Goal: Information Seeking & Learning: Learn about a topic

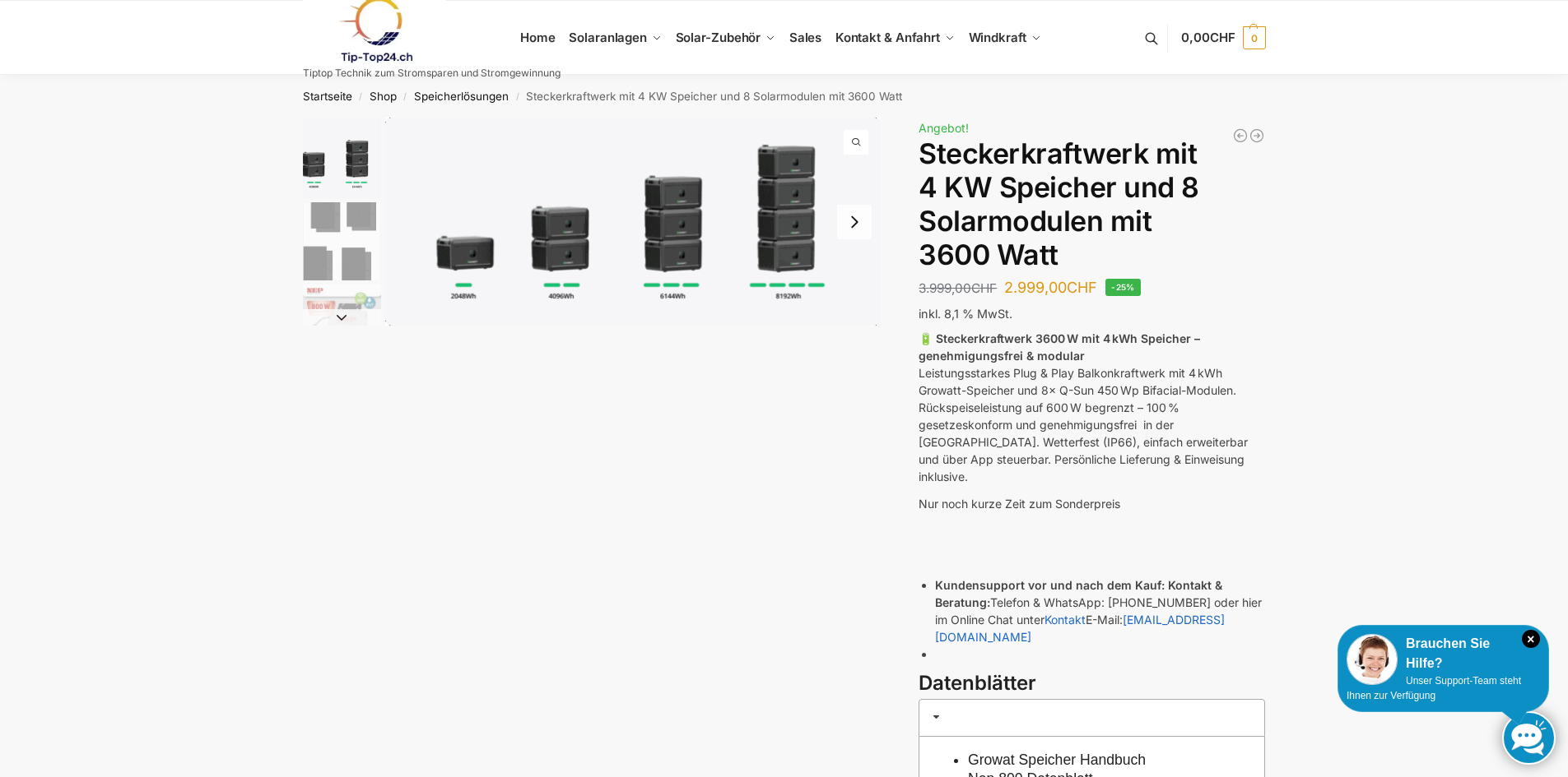
click at [853, 227] on button "Next slide" at bounding box center [854, 222] width 35 height 35
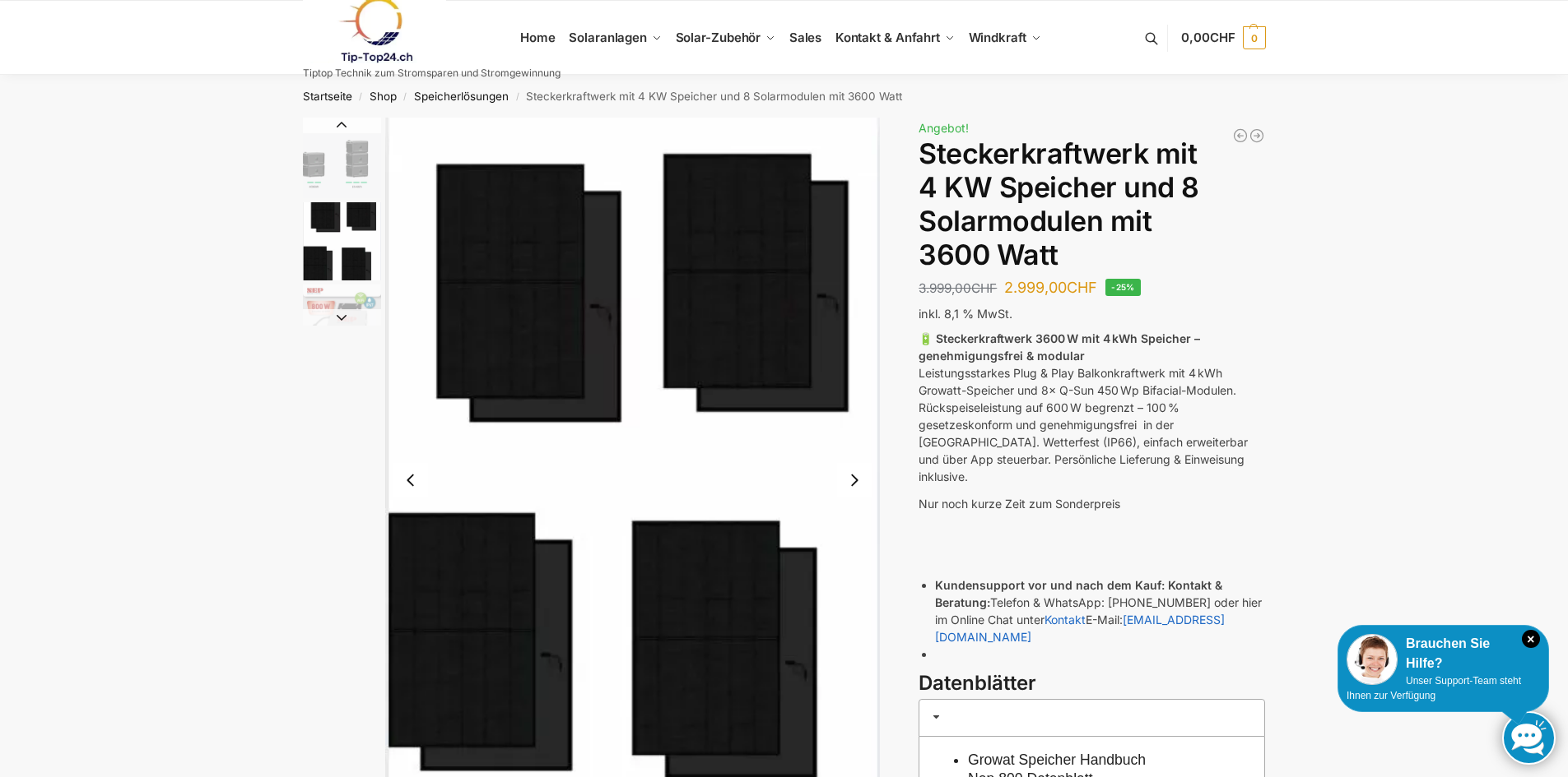
click at [863, 486] on button "Next slide" at bounding box center [854, 481] width 35 height 35
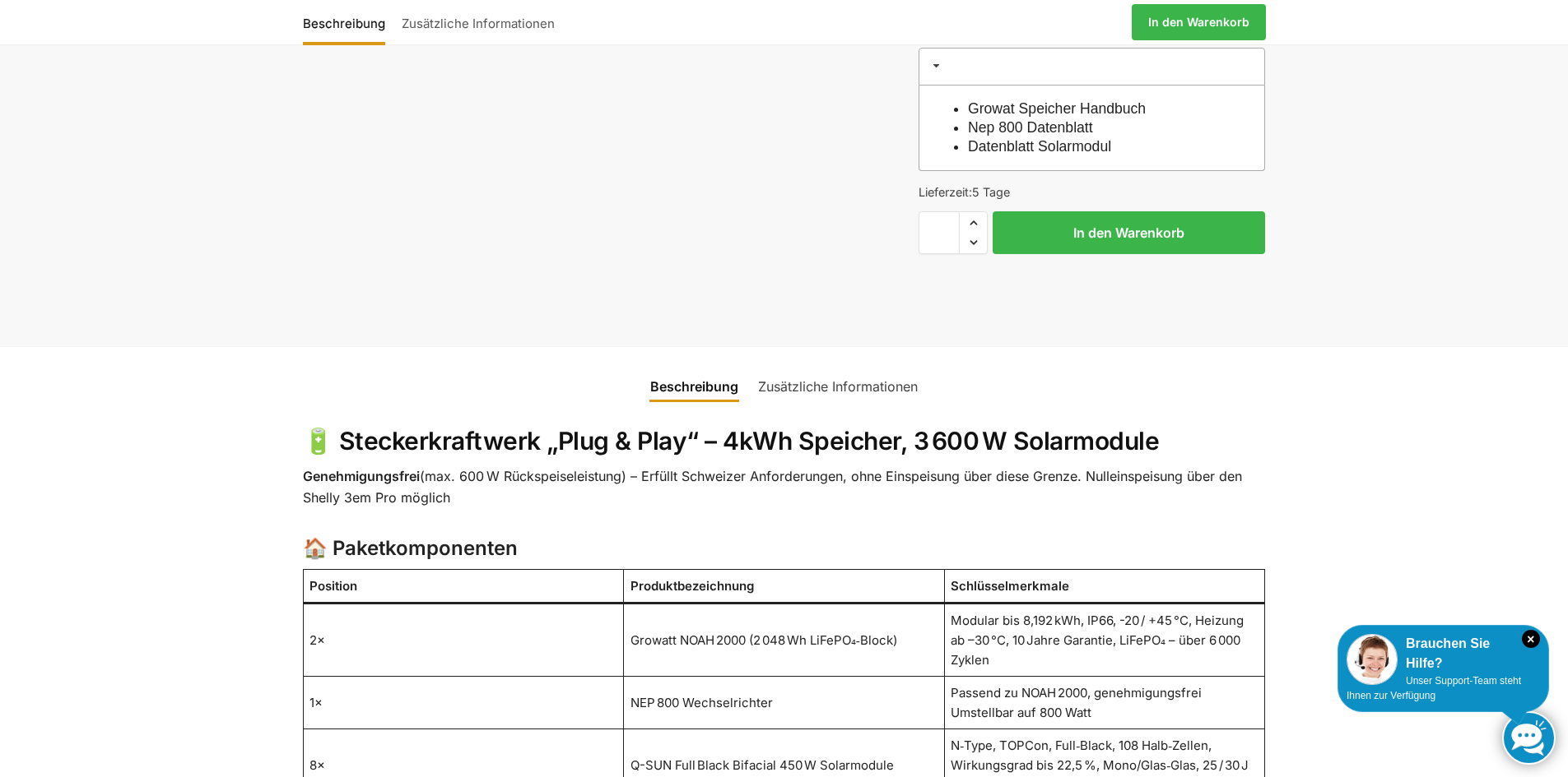
scroll to position [658, 0]
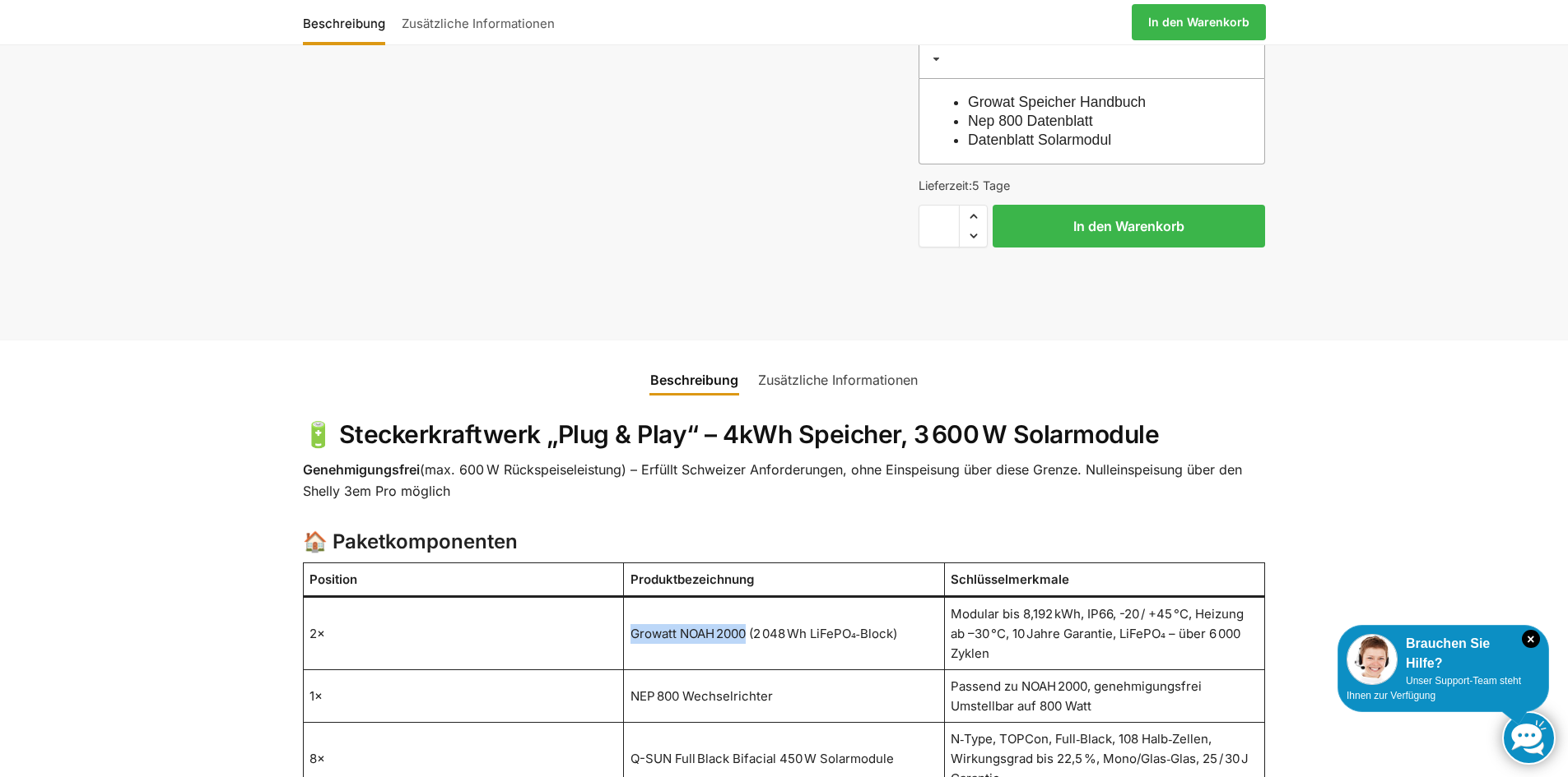
drag, startPoint x: 747, startPoint y: 601, endPoint x: 609, endPoint y: 596, distance: 138.1
click at [609, 597] on tr "2× Growatt NOAH 2000 (2 048 Wh LiFePO₄‑Block) Modular bis 8,192 kWh, IP66, -20 …" at bounding box center [784, 634] width 962 height 73
copy tr "2× Growatt NOAH 2000"
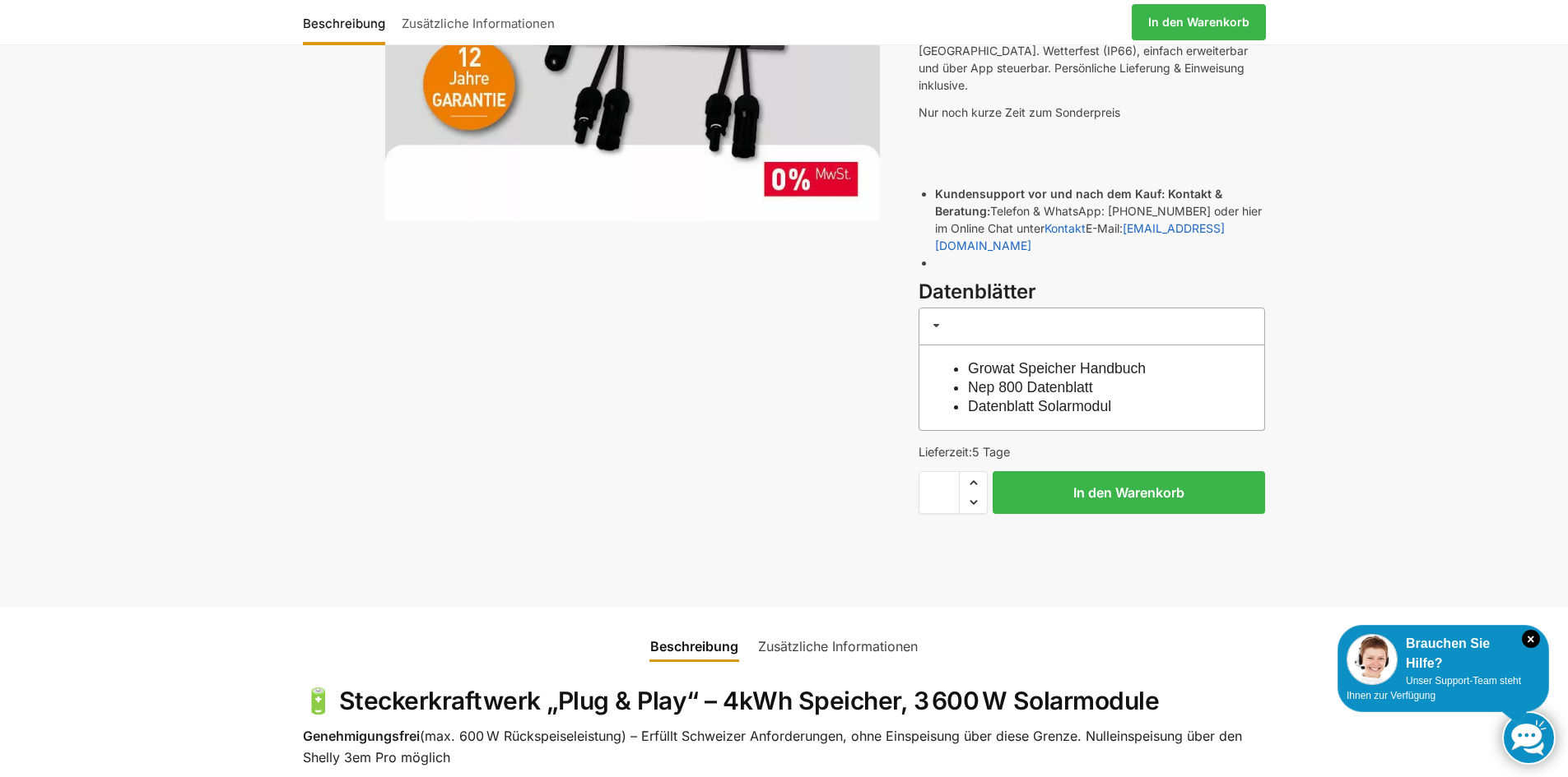
scroll to position [0, 0]
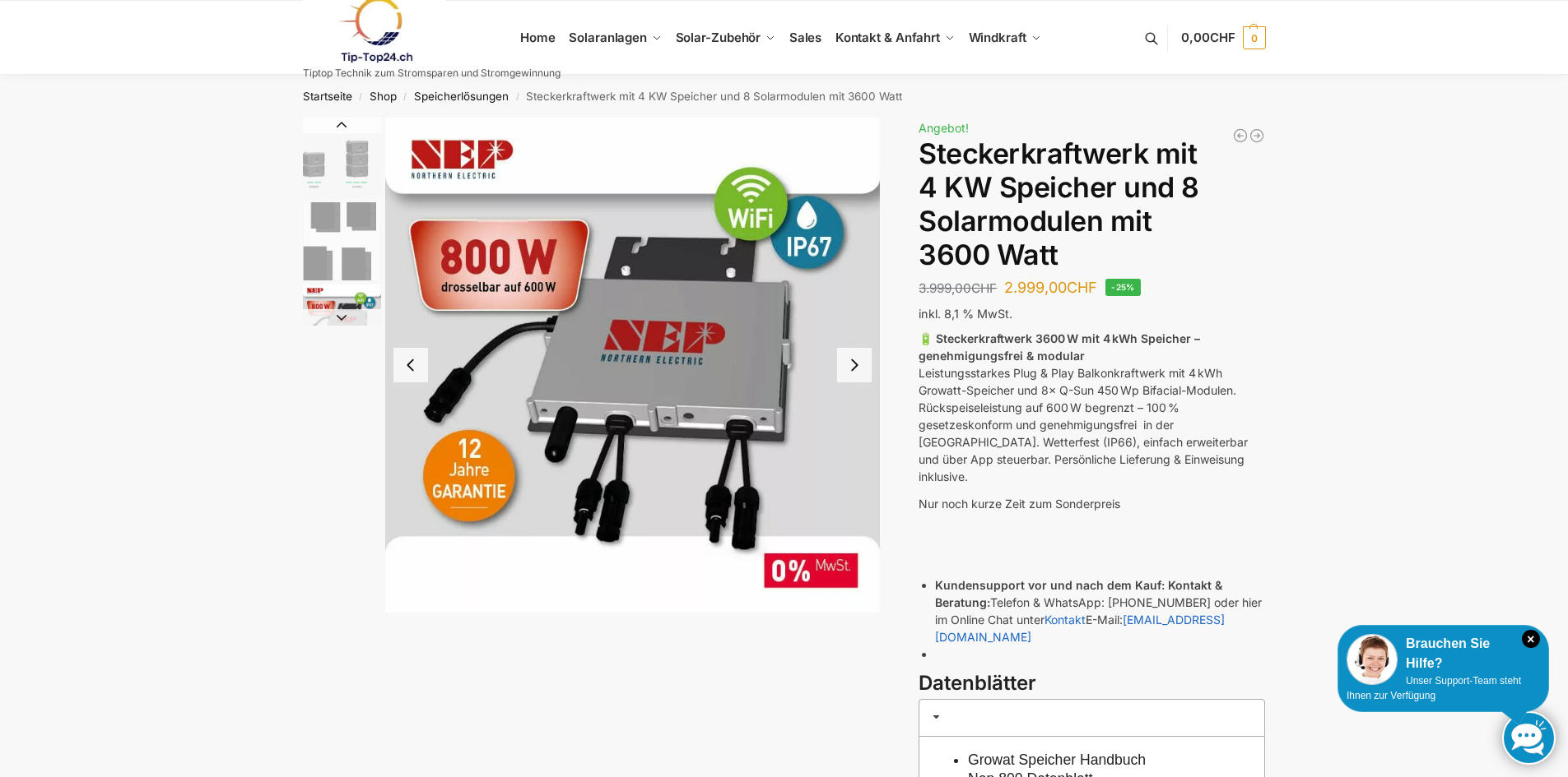
click at [330, 162] on img "1 / 9" at bounding box center [341, 158] width 78 height 81
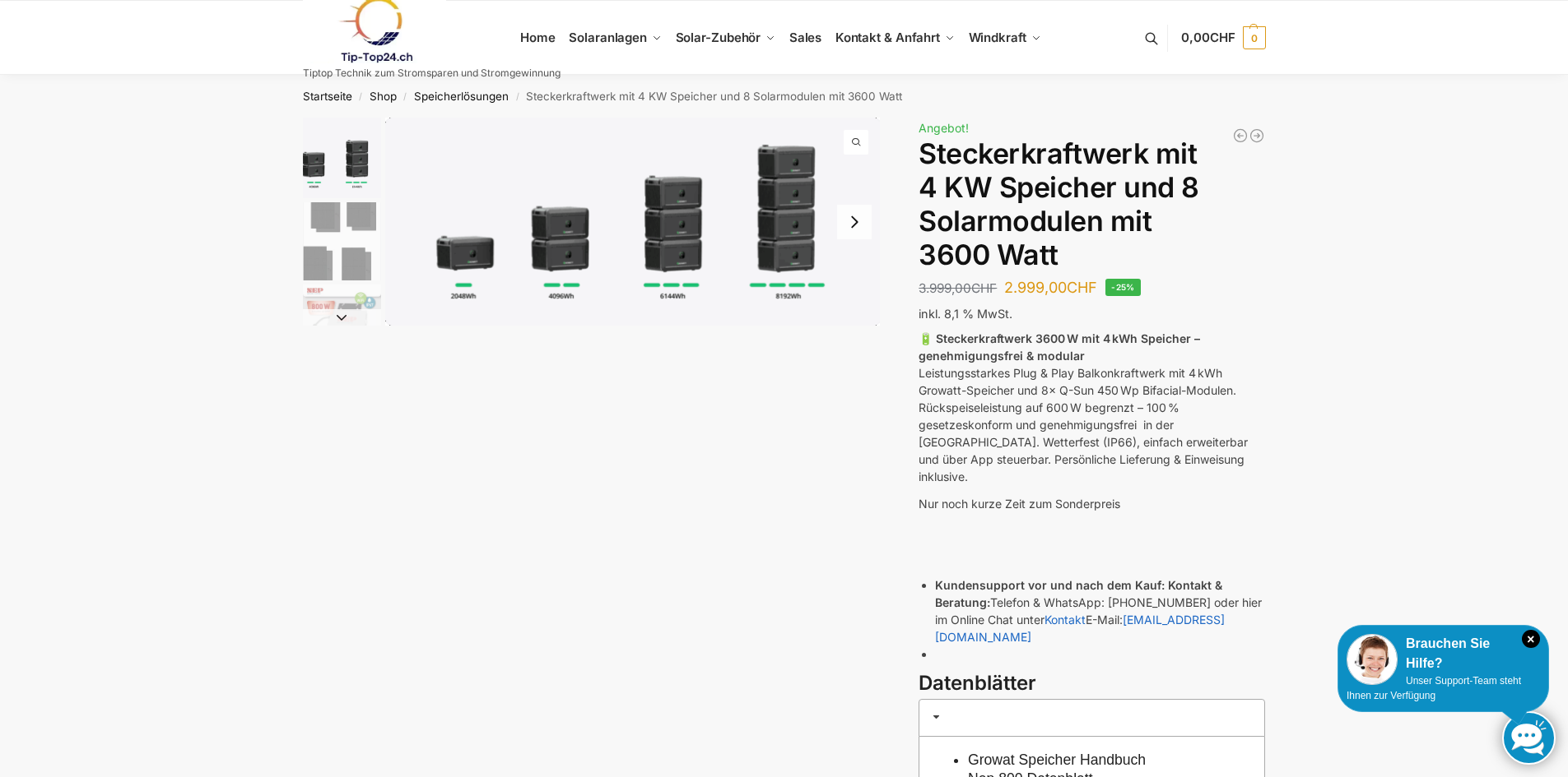
click at [356, 167] on img "1 / 9" at bounding box center [341, 158] width 78 height 81
click at [321, 224] on img "2 / 9" at bounding box center [341, 240] width 78 height 78
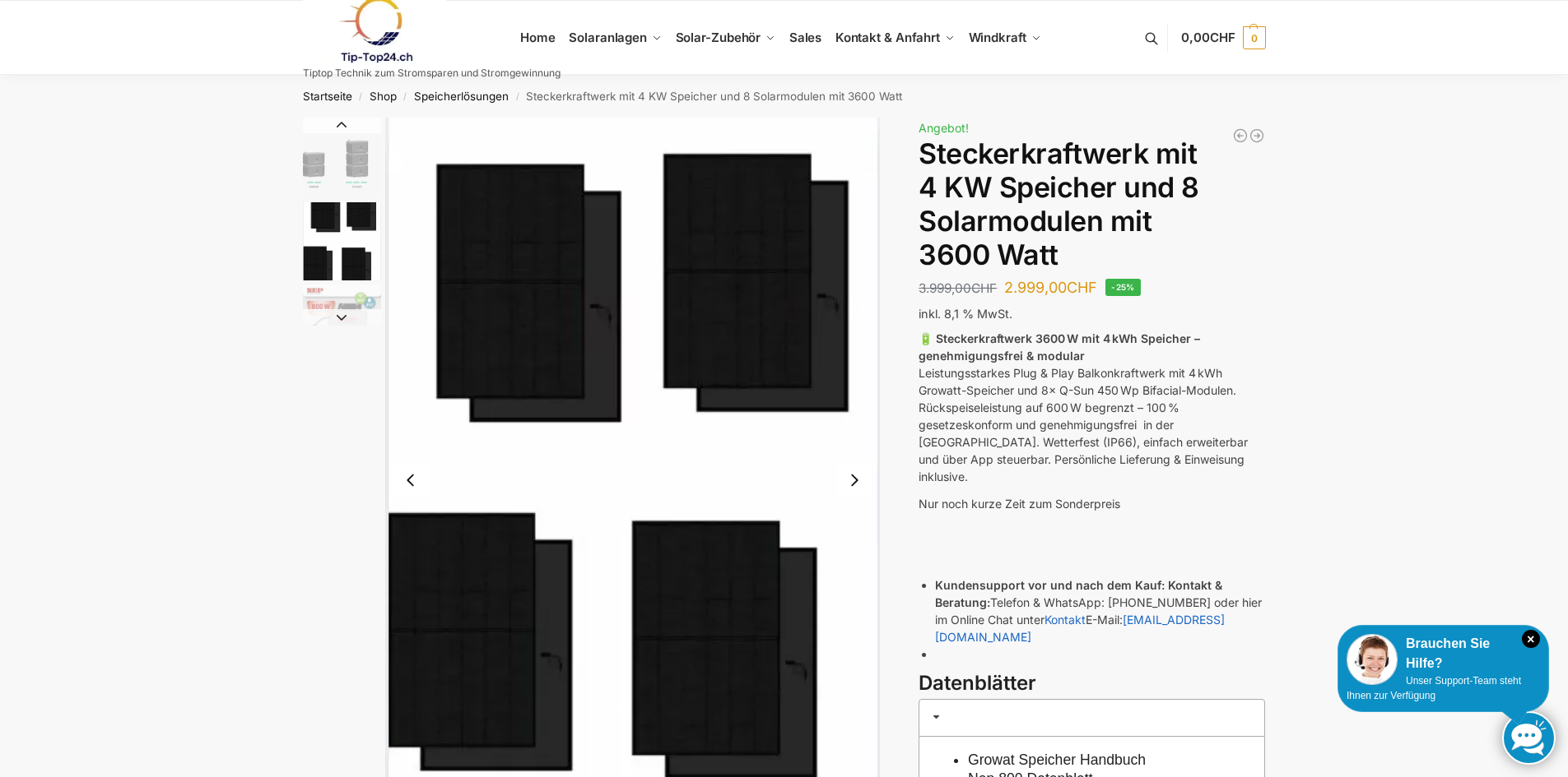
click at [367, 211] on img "2 / 9" at bounding box center [341, 240] width 78 height 78
click at [336, 316] on button "Next slide" at bounding box center [341, 317] width 78 height 16
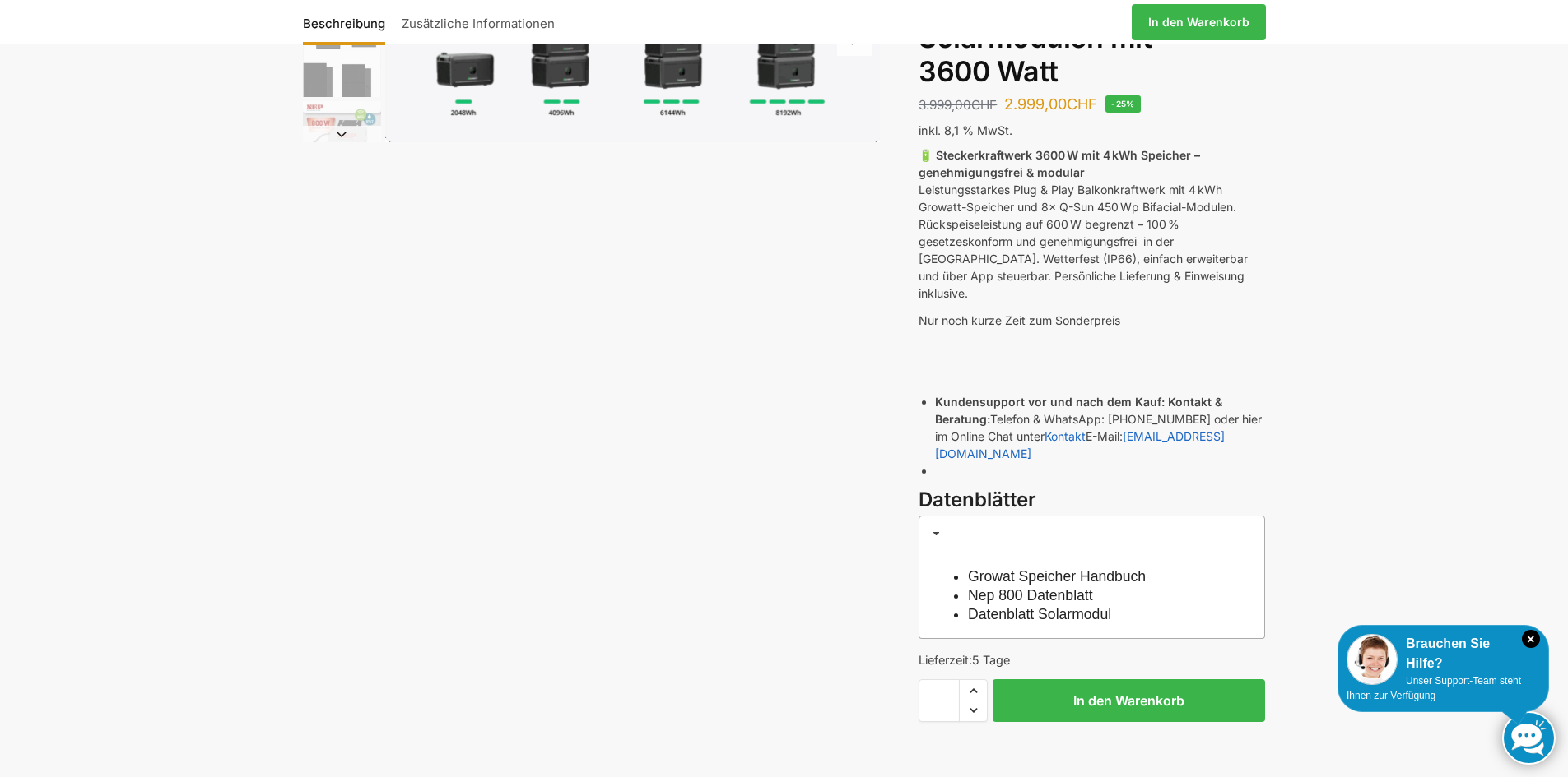
scroll to position [164, 0]
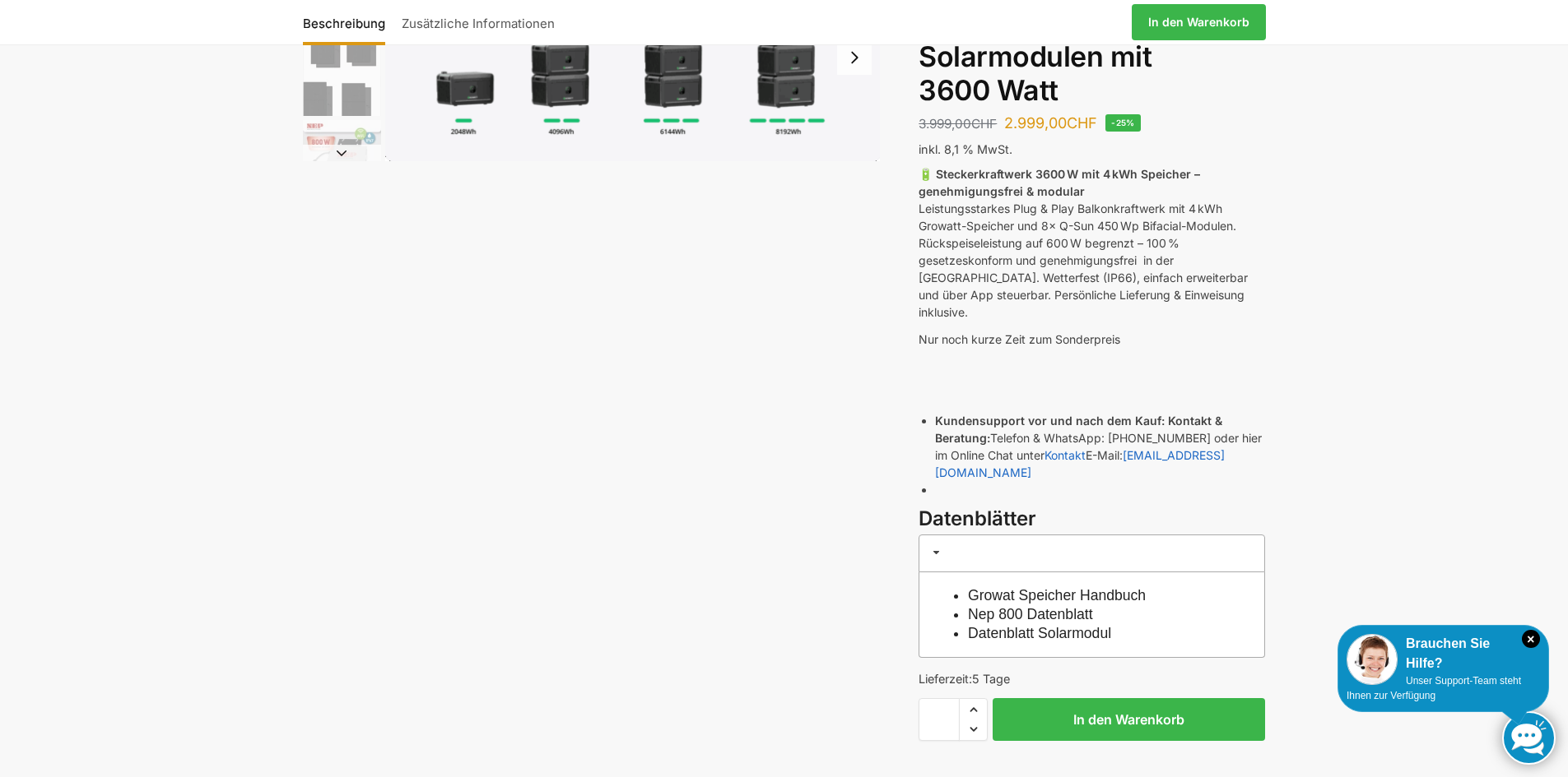
click at [1023, 588] on link "Growat Speicher Handbuch" at bounding box center [1056, 595] width 178 height 16
